Goal: Communication & Community: Participate in discussion

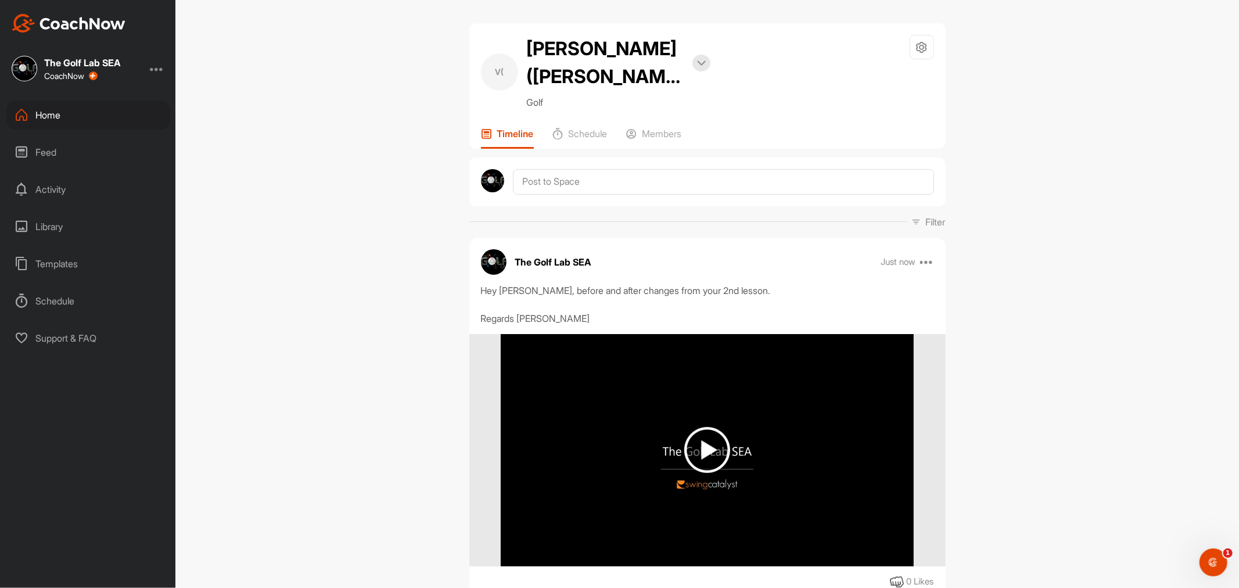
scroll to position [193, 0]
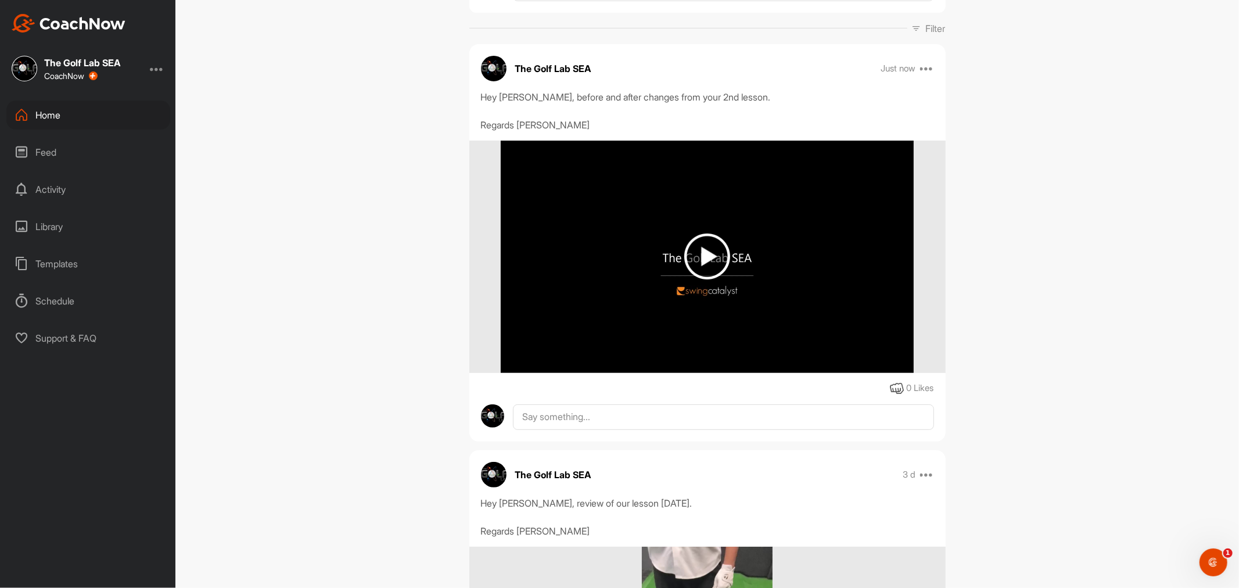
click at [86, 110] on div "Home" at bounding box center [88, 114] width 164 height 29
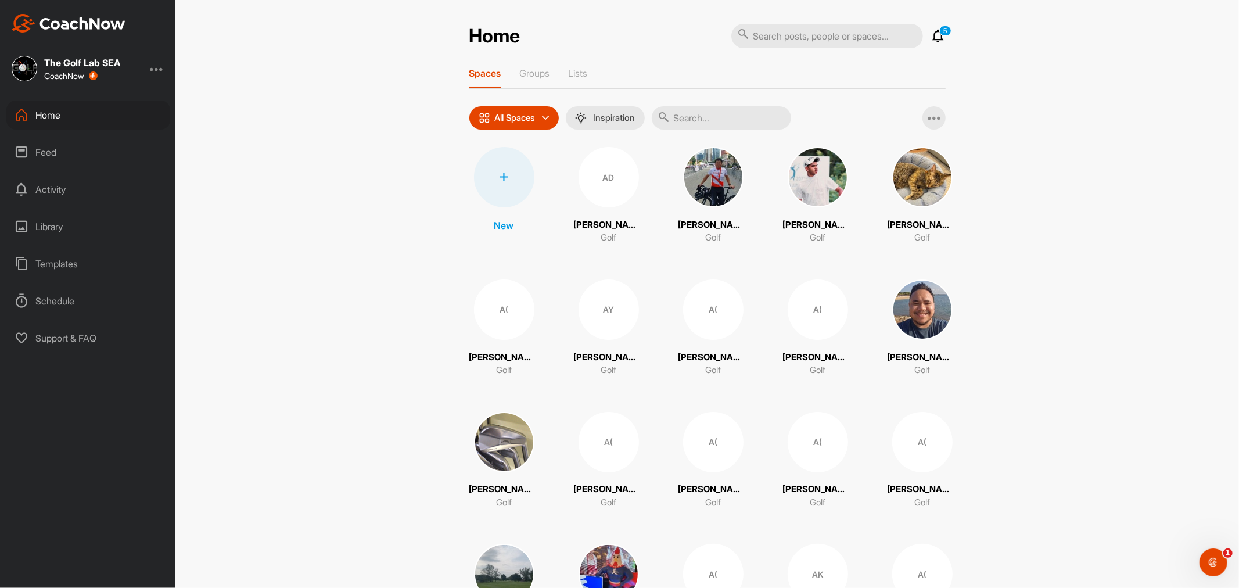
click at [80, 153] on div "Feed" at bounding box center [88, 152] width 164 height 29
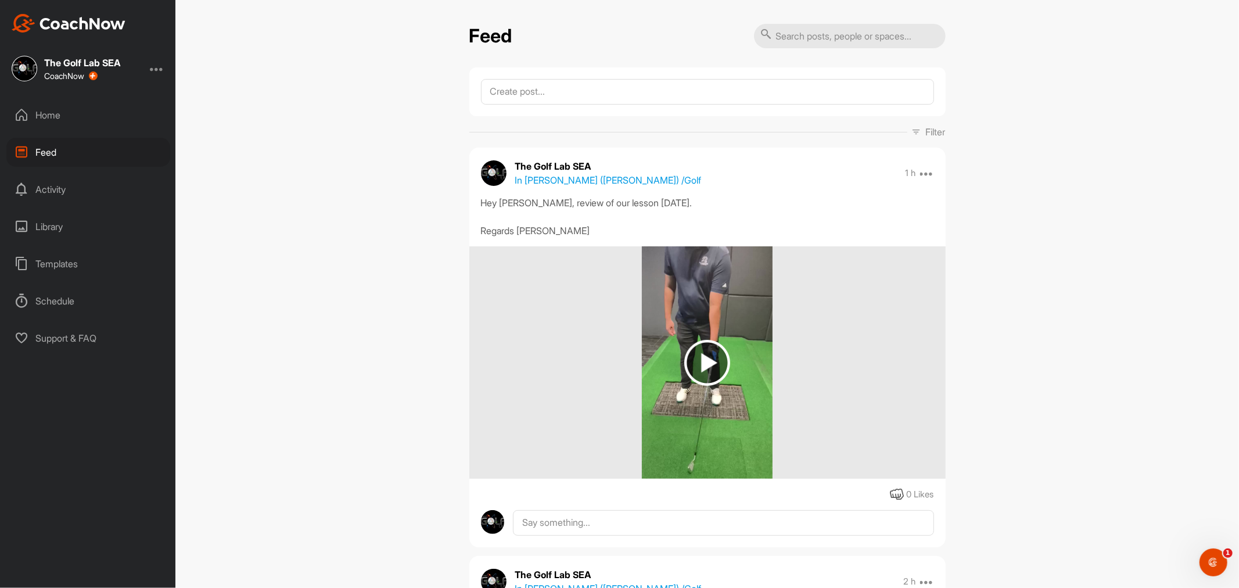
click at [70, 113] on div "Home" at bounding box center [88, 114] width 164 height 29
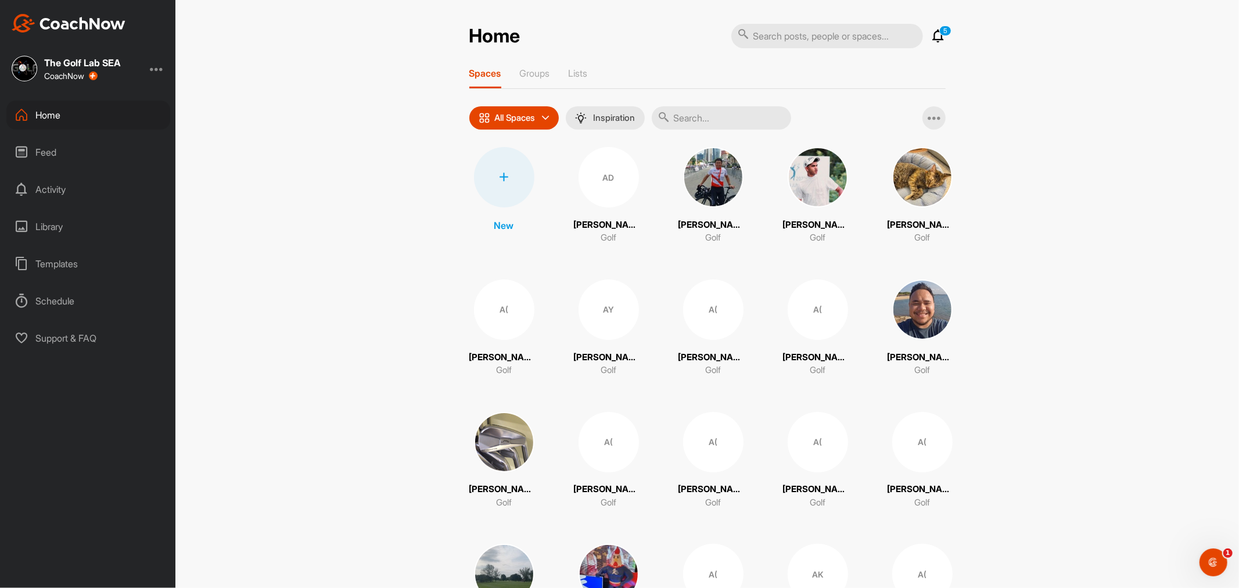
click at [52, 158] on div "Feed" at bounding box center [88, 152] width 164 height 29
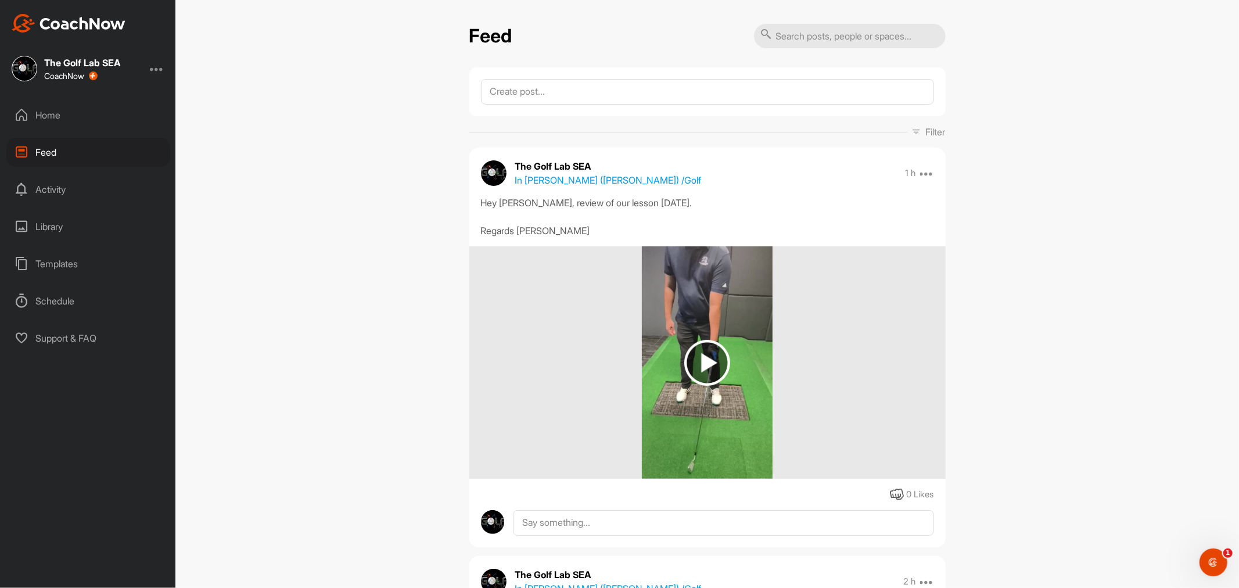
click at [52, 147] on div "Feed" at bounding box center [88, 152] width 164 height 29
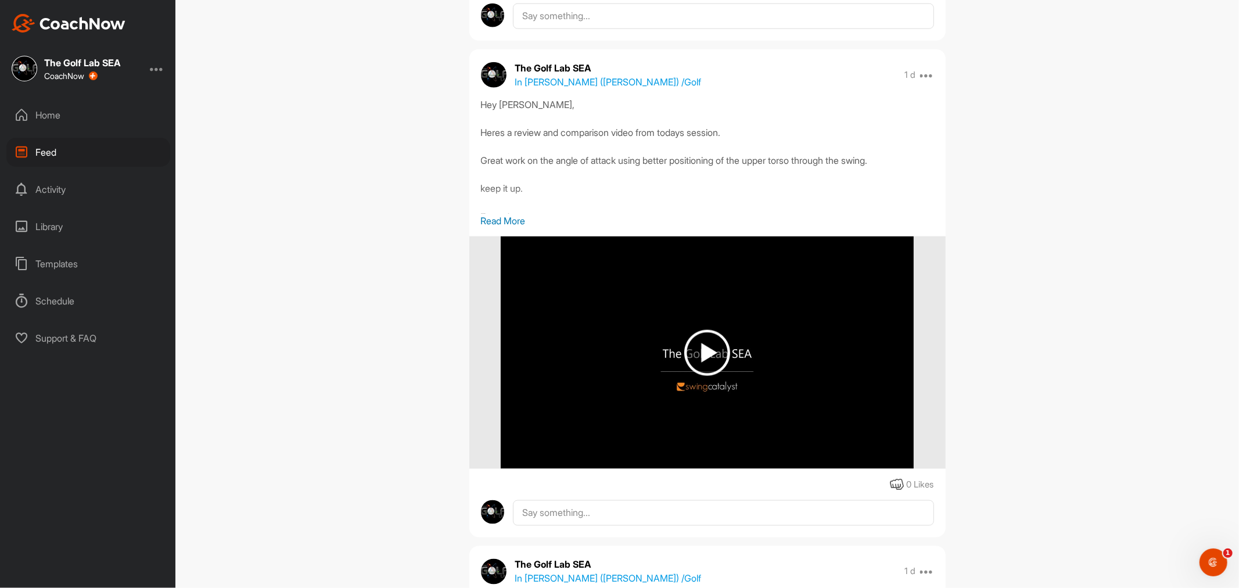
scroll to position [1291, 0]
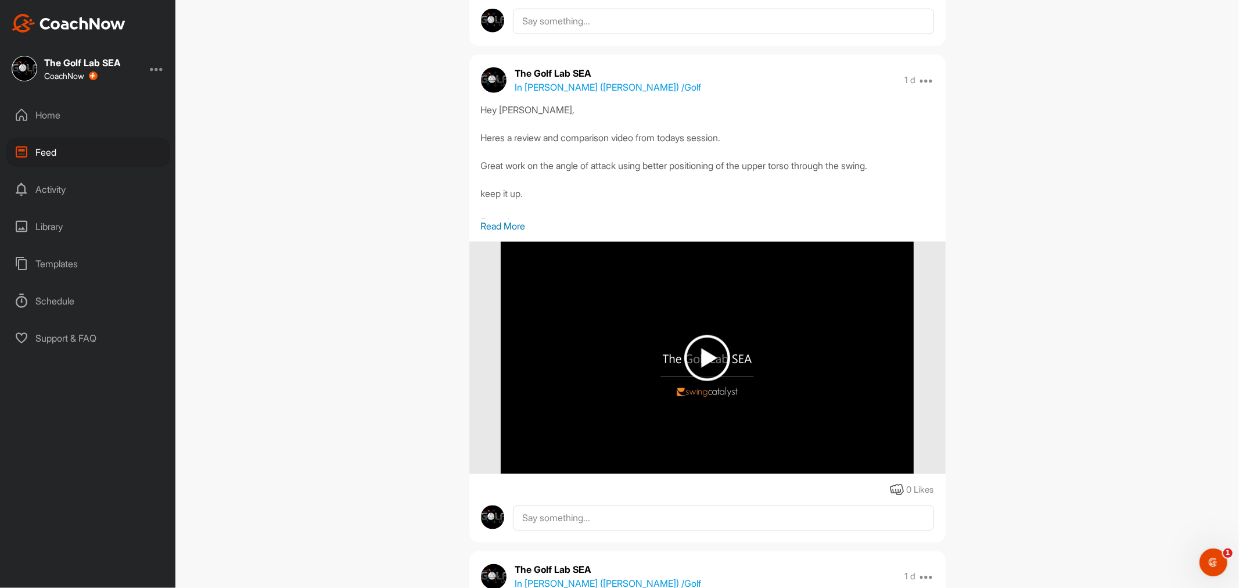
click at [498, 222] on p "Read More" at bounding box center [707, 226] width 453 height 14
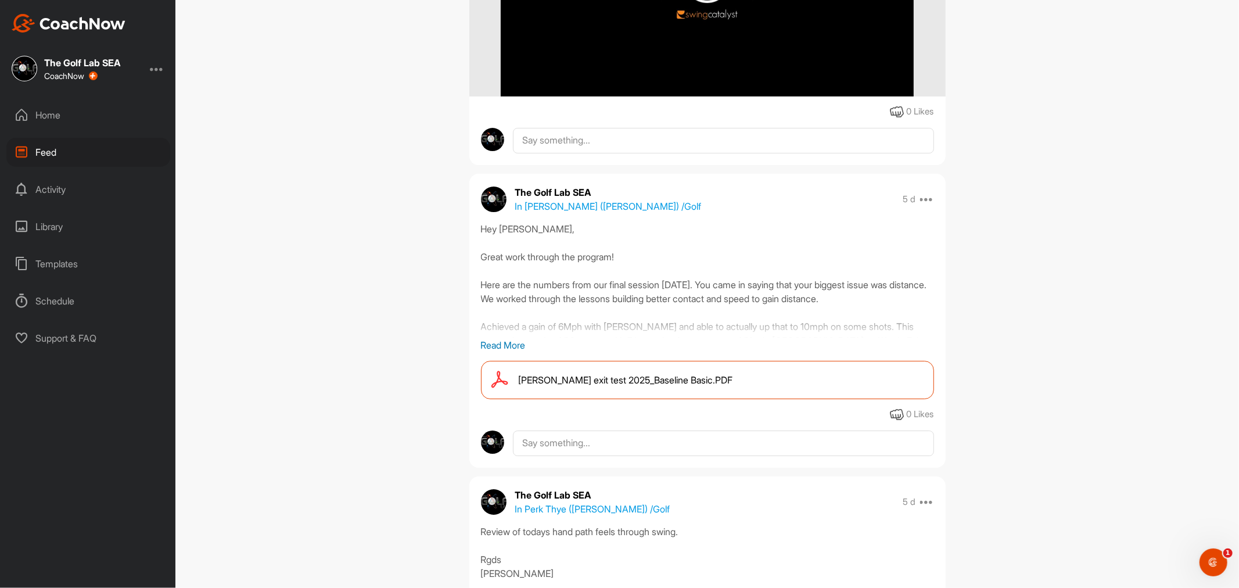
scroll to position [6943, 0]
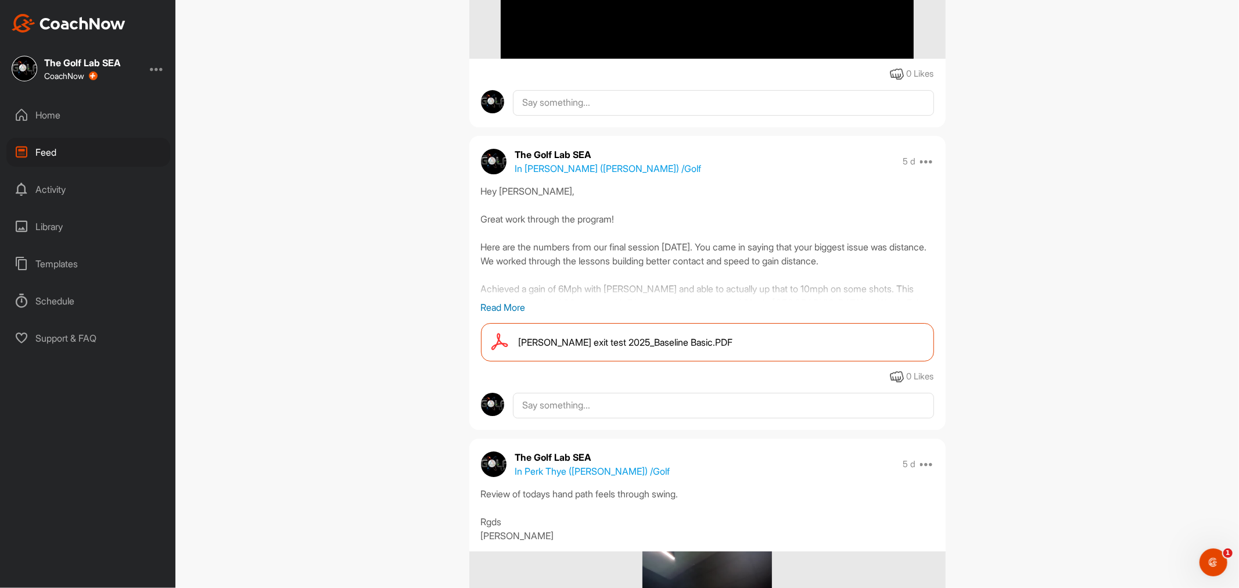
click at [497, 304] on p "Read More" at bounding box center [707, 307] width 453 height 14
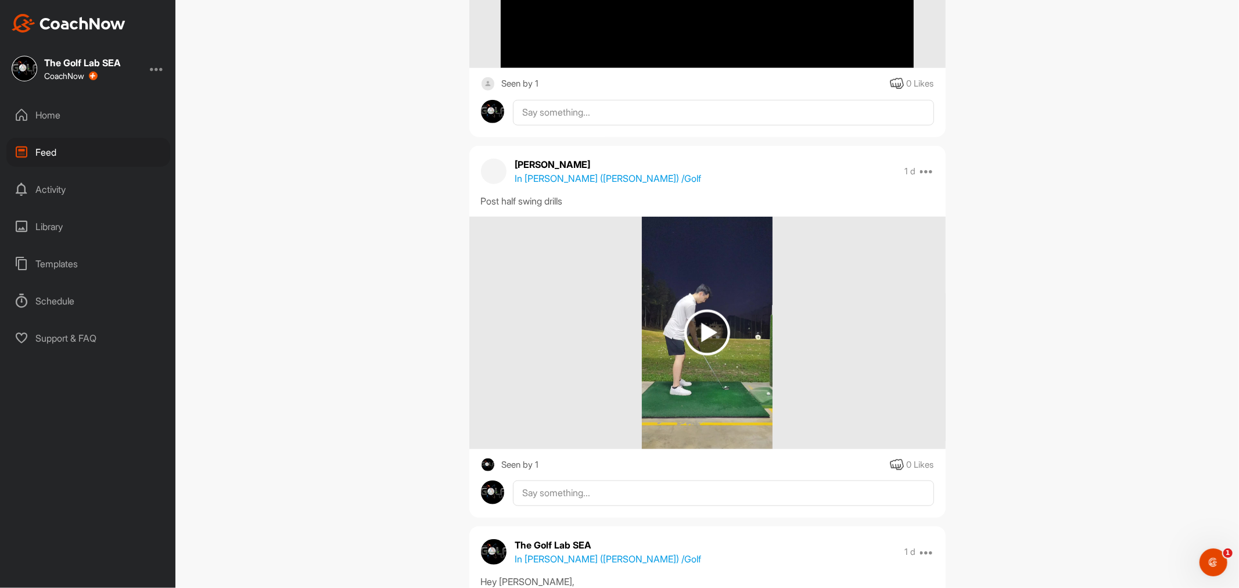
scroll to position [839, 0]
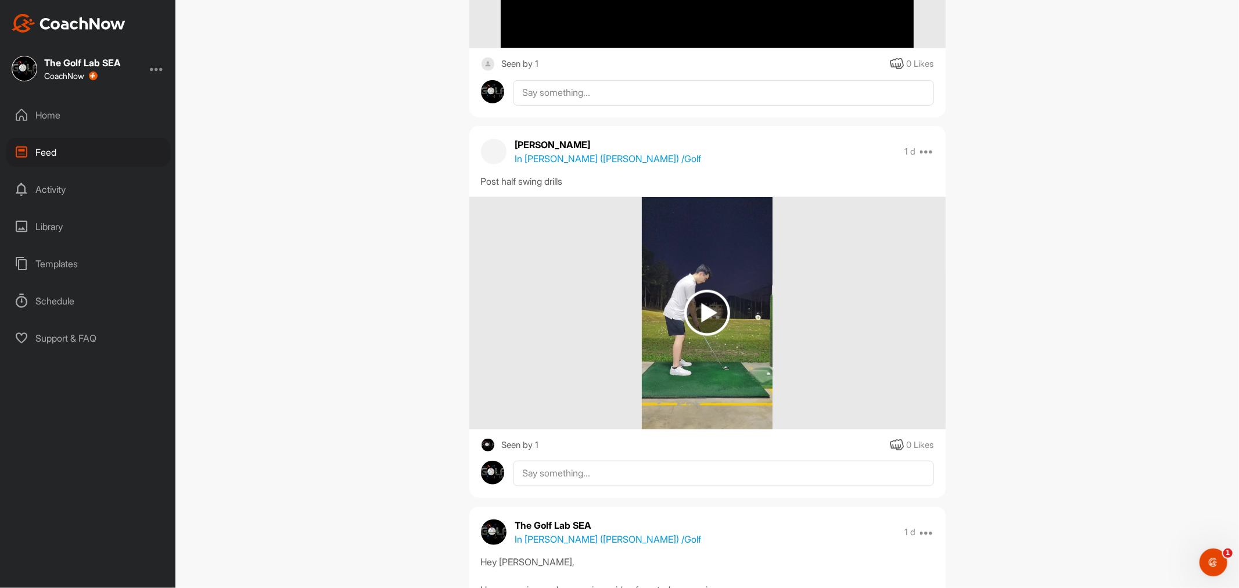
click at [541, 161] on p "In [PERSON_NAME] ([PERSON_NAME]) / Golf" at bounding box center [608, 159] width 186 height 14
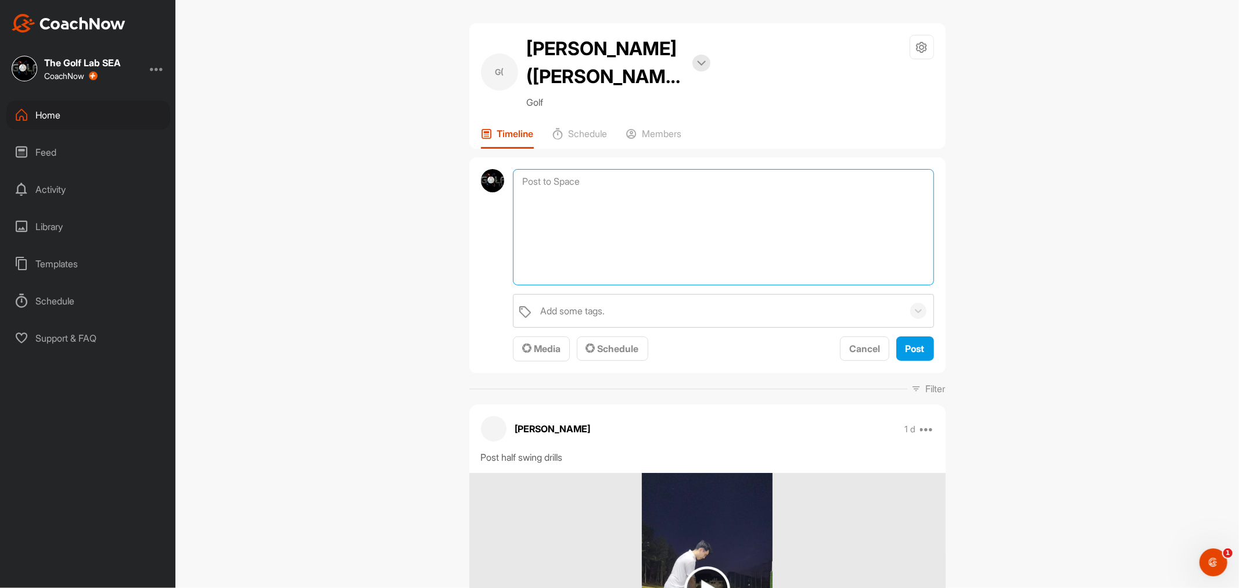
click at [547, 175] on textarea at bounding box center [723, 227] width 421 height 116
click at [543, 354] on div "Media" at bounding box center [541, 349] width 38 height 14
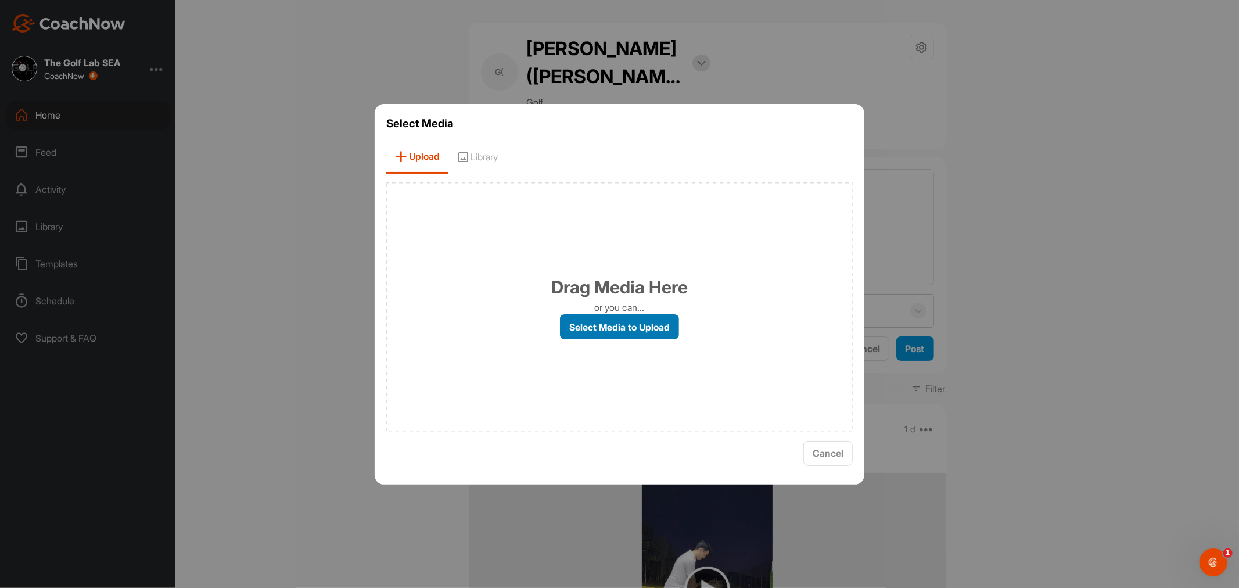
click at [584, 328] on label "Select Media to Upload" at bounding box center [619, 326] width 119 height 25
click at [0, 0] on input "Select Media to Upload" at bounding box center [0, 0] width 0 height 0
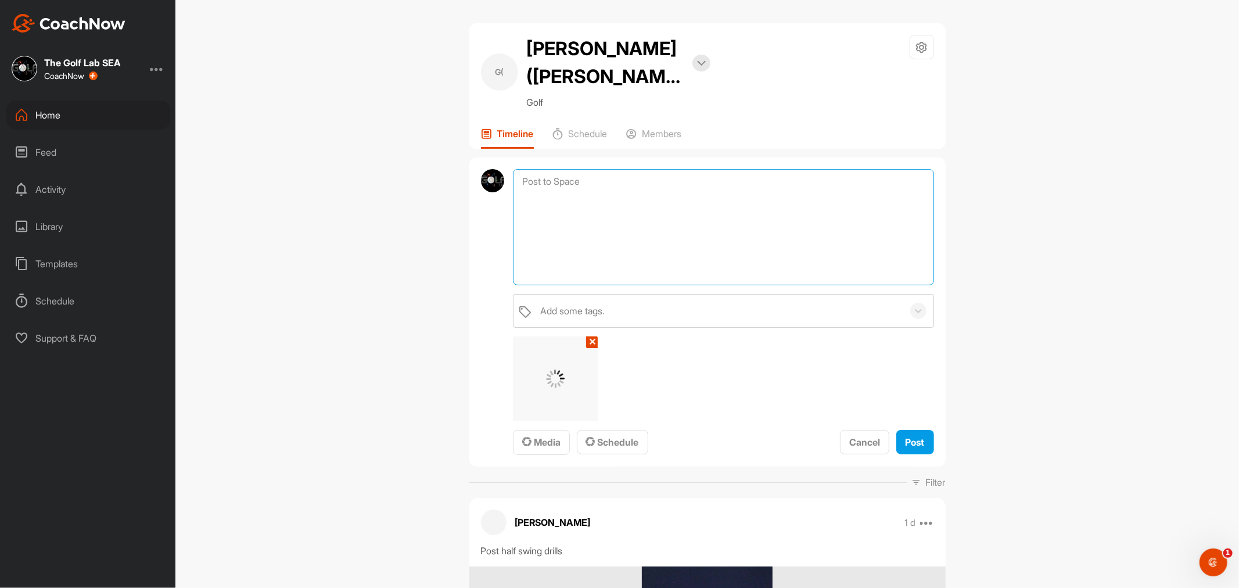
click at [659, 195] on textarea at bounding box center [723, 227] width 421 height 116
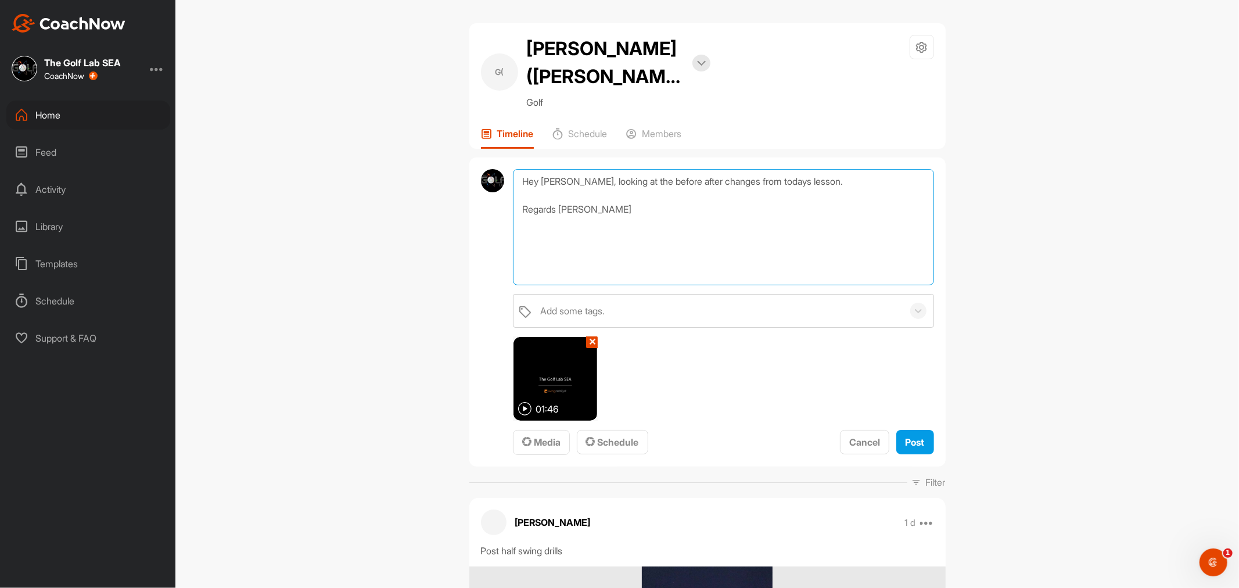
click at [821, 184] on textarea "Hey [PERSON_NAME], looking at the before after changes from todays lesson. Rega…" at bounding box center [723, 227] width 421 height 116
type textarea "Hey [PERSON_NAME], looking at the before after changes from todays lesson. Take…"
click at [911, 440] on span "Post" at bounding box center [915, 442] width 19 height 12
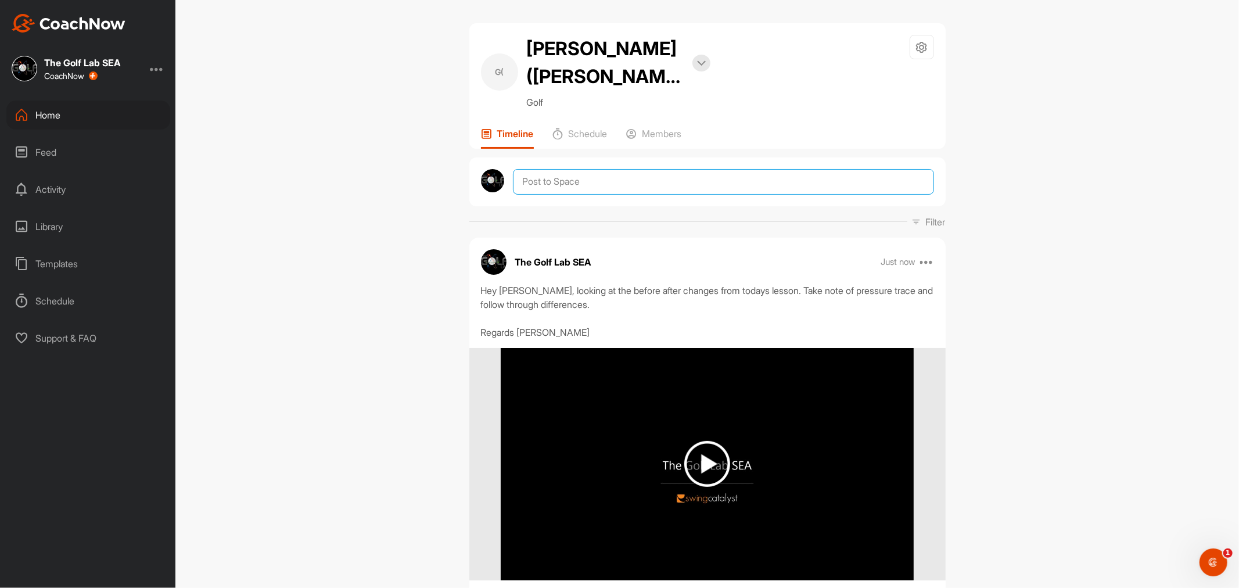
click at [572, 184] on textarea at bounding box center [723, 182] width 421 height 26
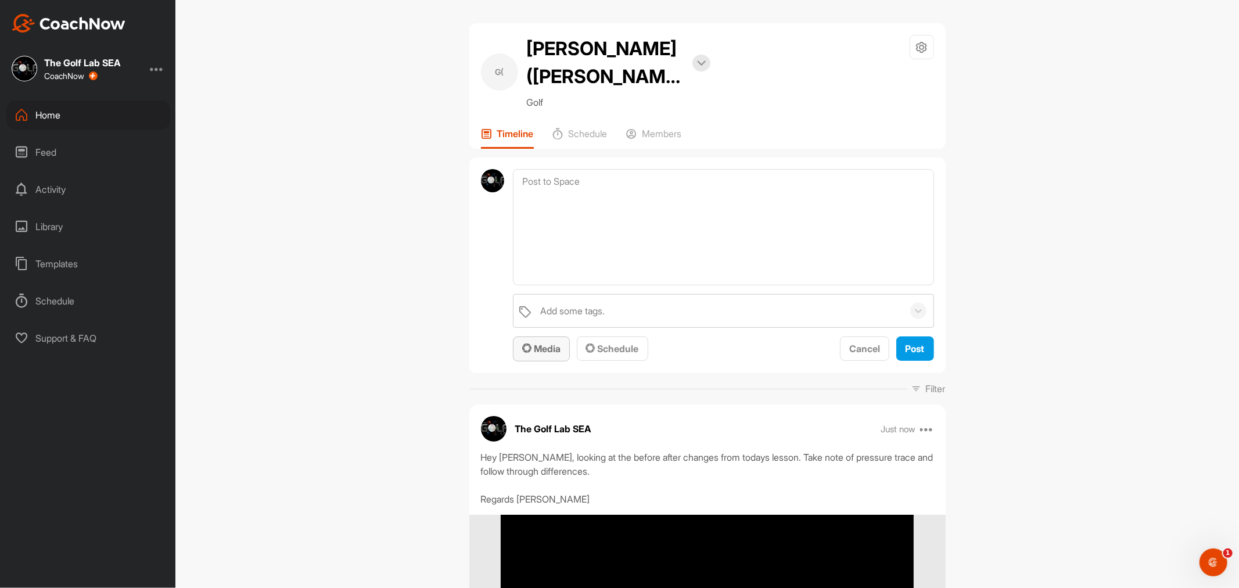
click at [543, 350] on span "Media" at bounding box center [541, 349] width 38 height 12
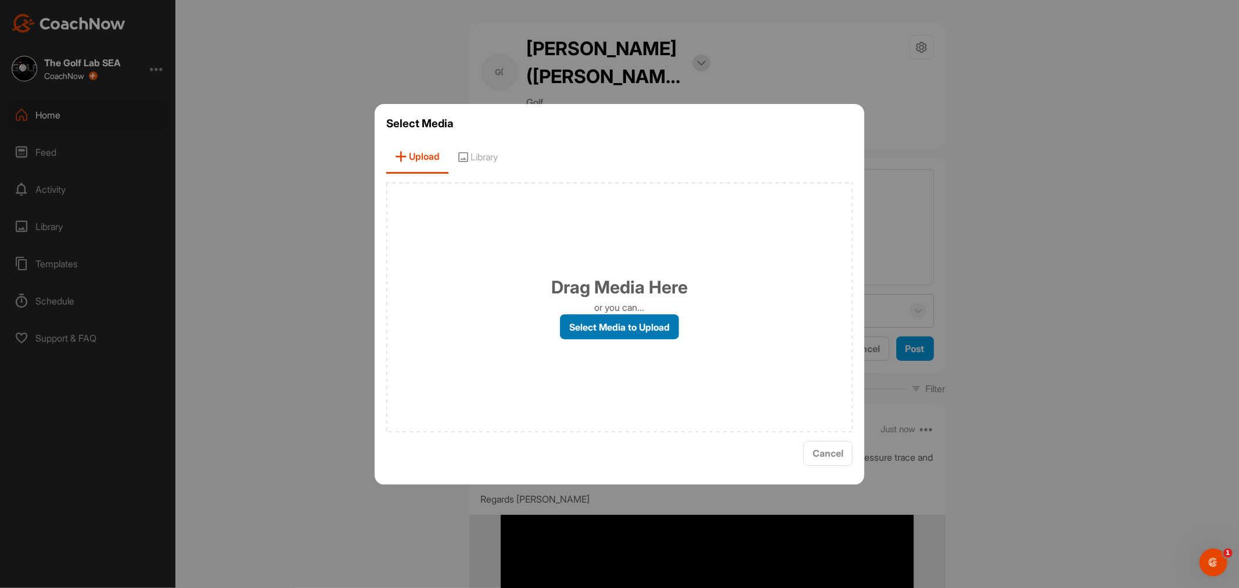
click at [602, 331] on label "Select Media to Upload" at bounding box center [619, 326] width 119 height 25
click at [0, 0] on input "Select Media to Upload" at bounding box center [0, 0] width 0 height 0
click at [836, 445] on button "Cancel" at bounding box center [827, 453] width 49 height 25
